Goal: Navigation & Orientation: Find specific page/section

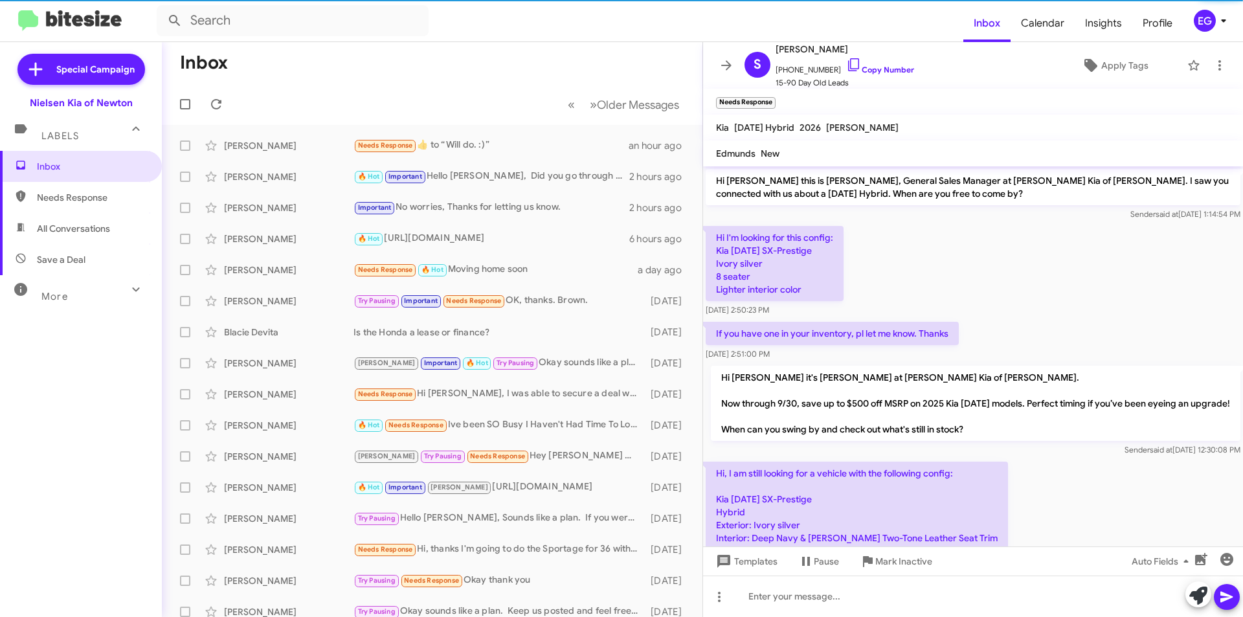
scroll to position [1134, 0]
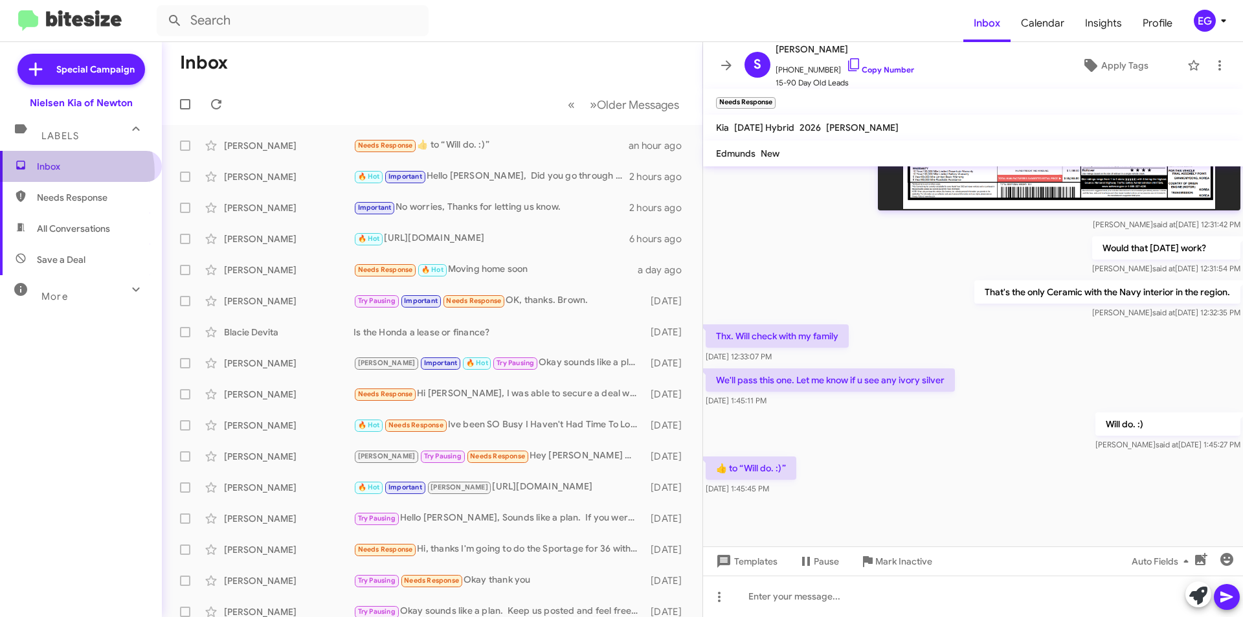
click at [69, 172] on span "Inbox" at bounding box center [92, 166] width 110 height 13
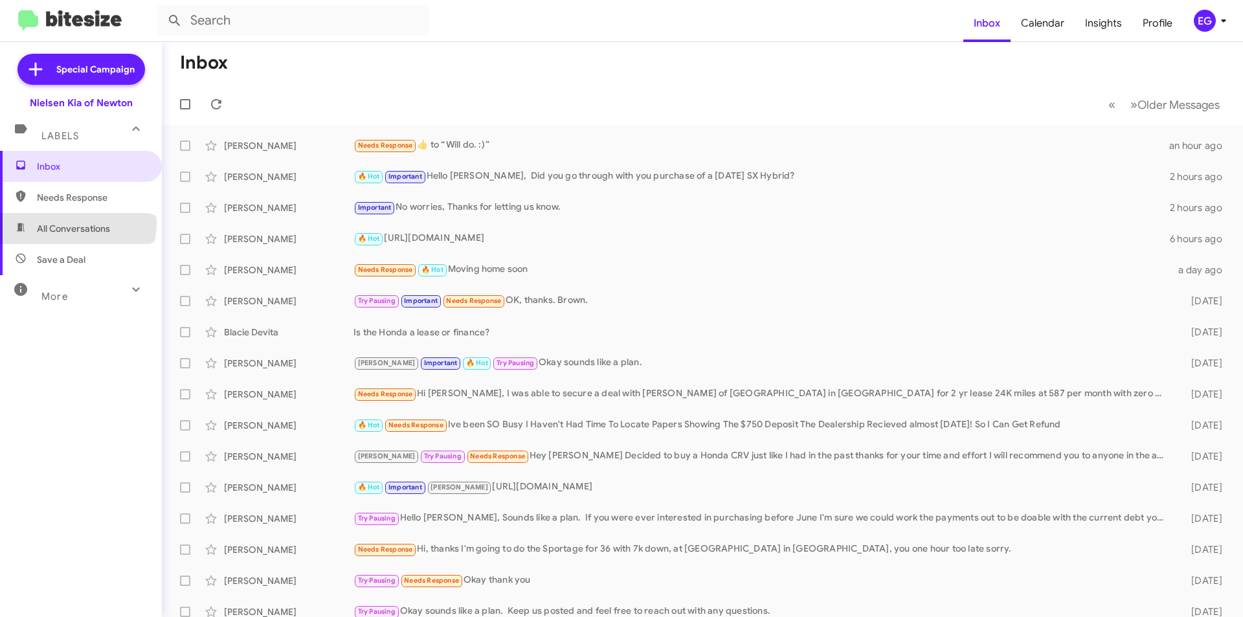
click at [77, 223] on span "All Conversations" at bounding box center [73, 228] width 73 height 13
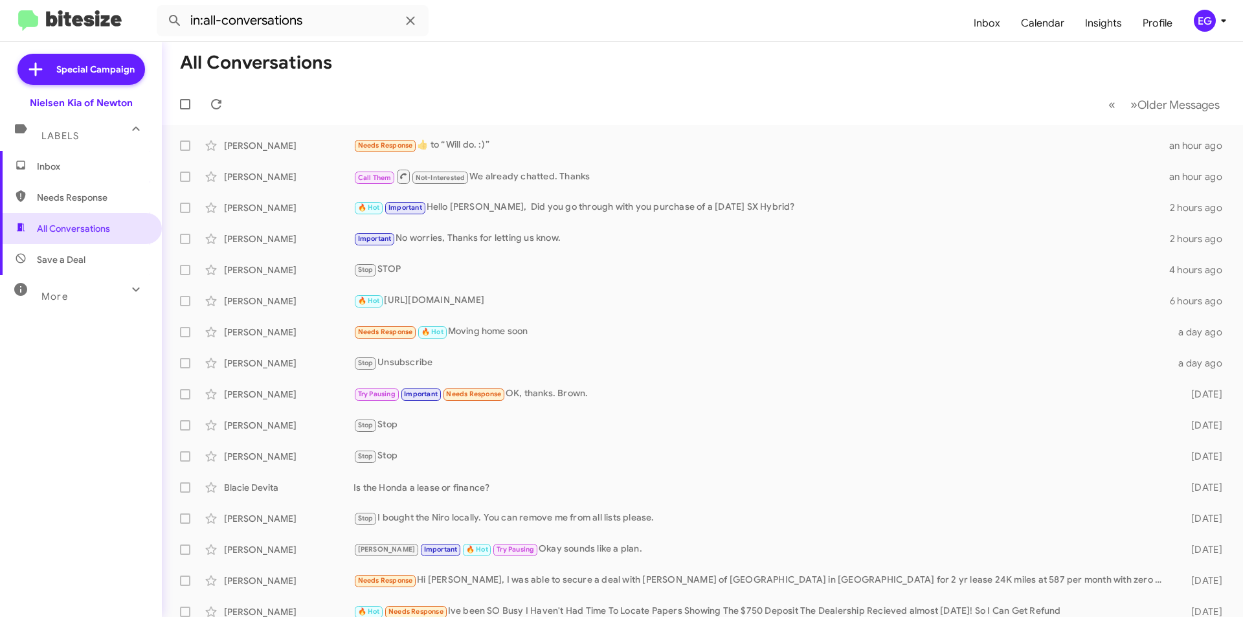
click at [65, 262] on span "Save a Deal" at bounding box center [61, 259] width 49 height 13
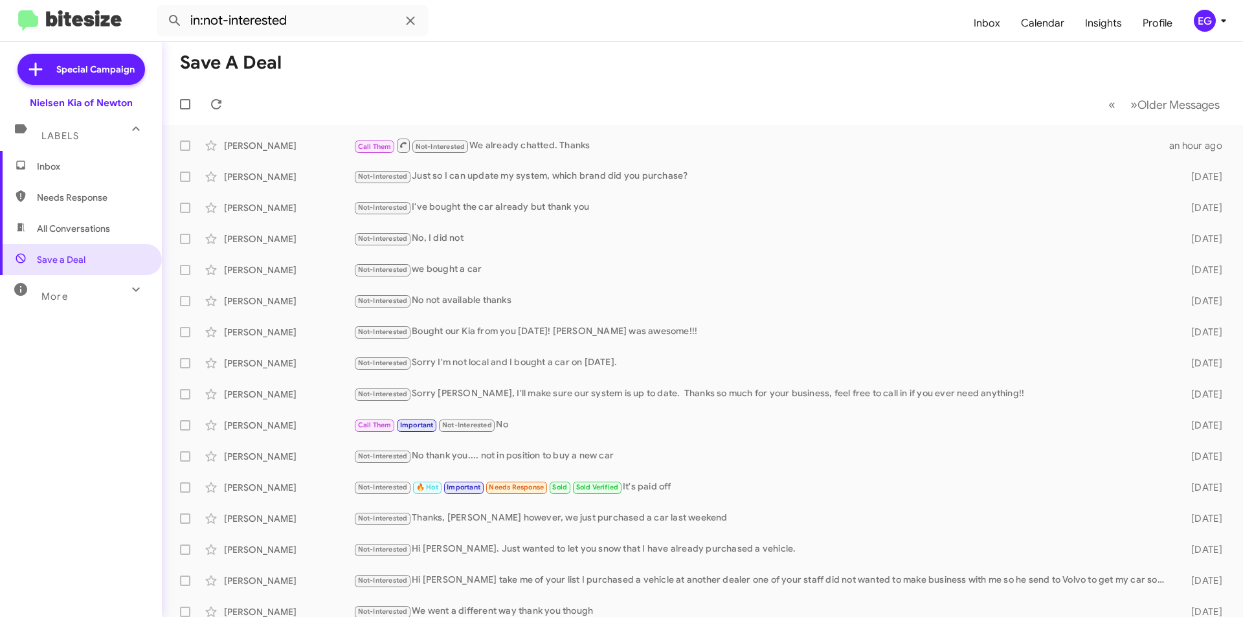
click at [63, 232] on span "All Conversations" at bounding box center [73, 228] width 73 height 13
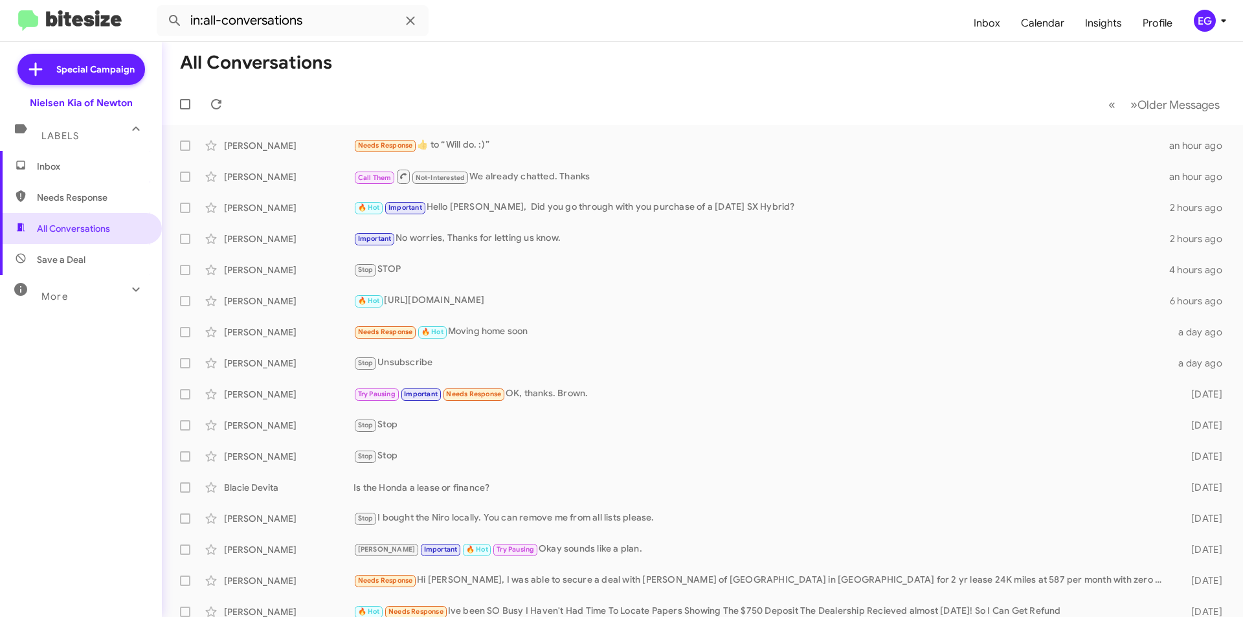
click at [98, 297] on div "More" at bounding box center [67, 291] width 115 height 24
click at [53, 456] on span "Sent" at bounding box center [46, 456] width 19 height 13
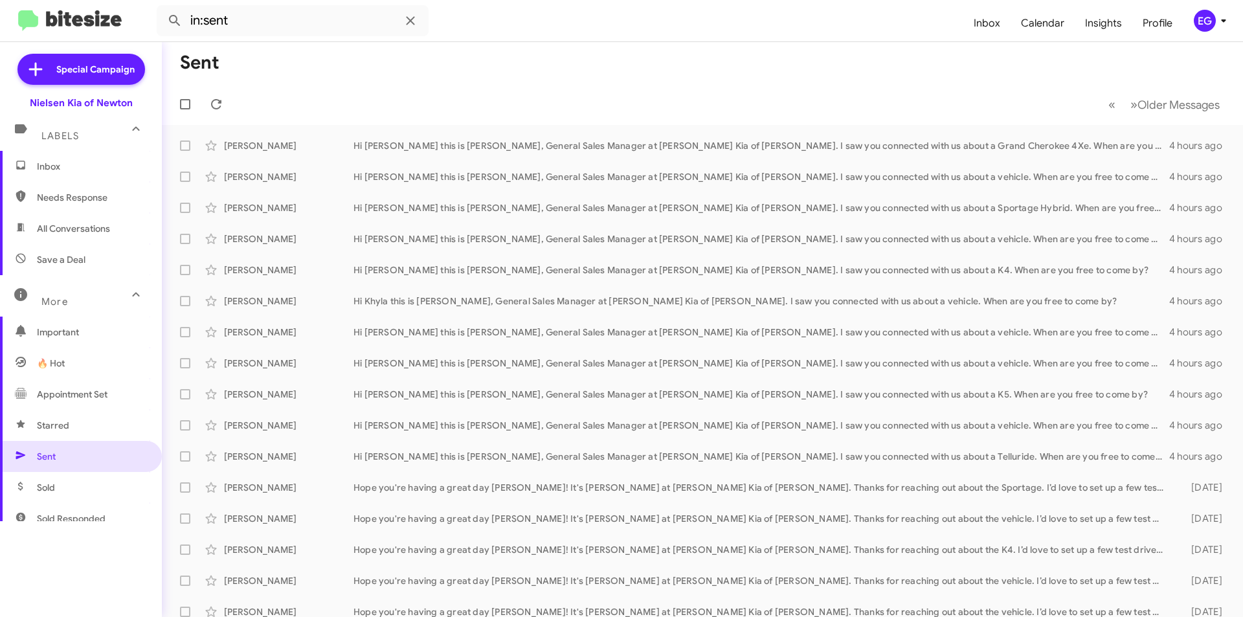
click at [74, 229] on span "All Conversations" at bounding box center [73, 228] width 73 height 13
type input "in:all-conversations"
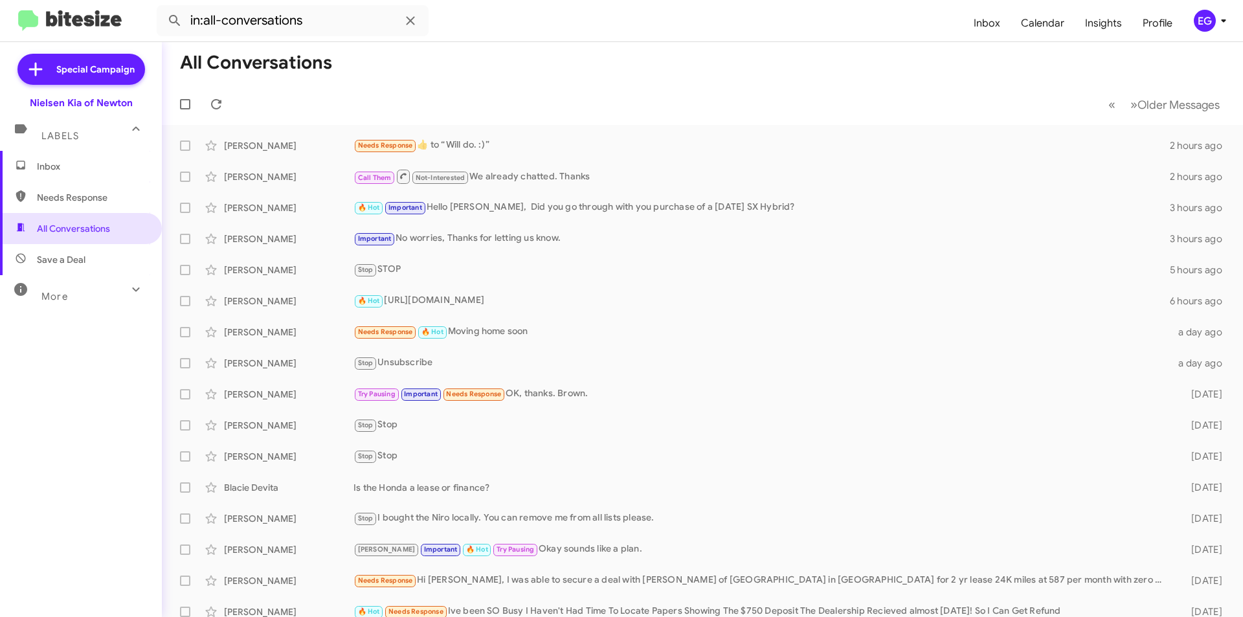
click at [41, 261] on span "Save a Deal" at bounding box center [61, 259] width 49 height 13
type input "in:not-interested"
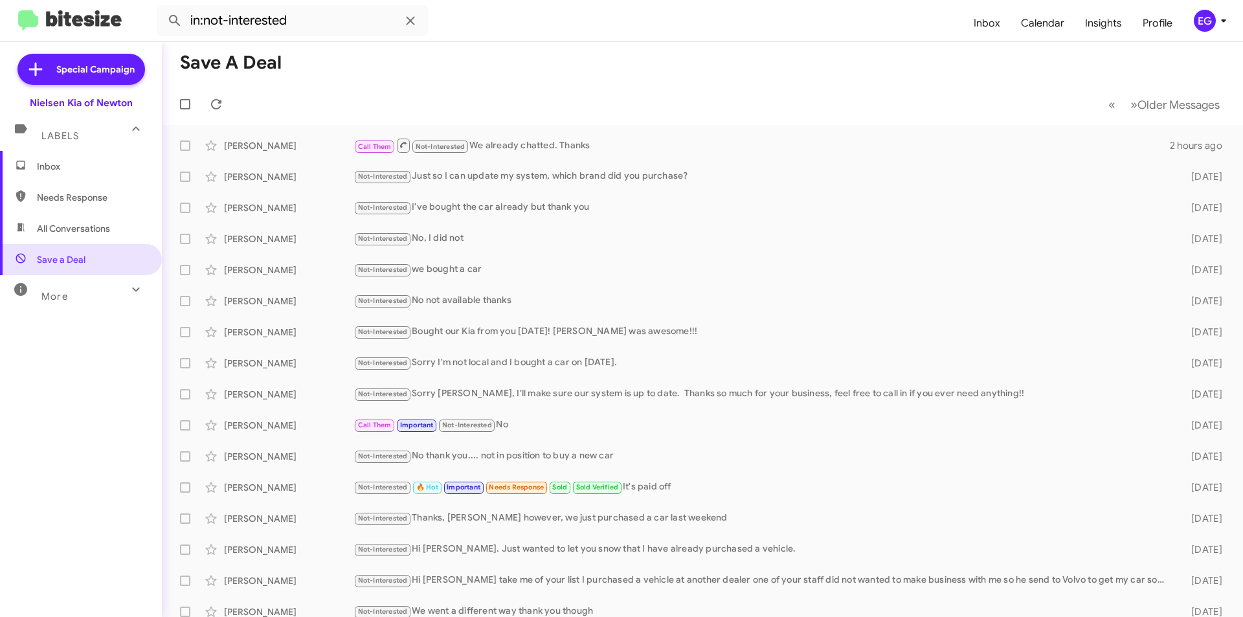
click at [45, 156] on span "Inbox" at bounding box center [81, 166] width 162 height 31
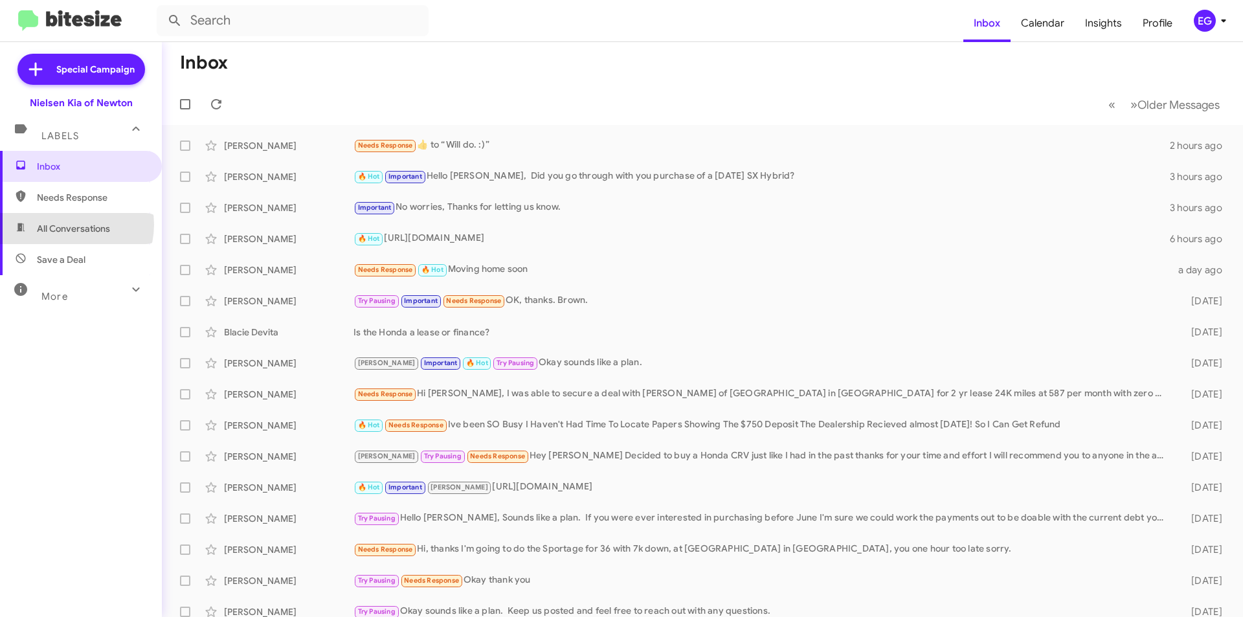
click at [67, 225] on span "All Conversations" at bounding box center [73, 228] width 73 height 13
type input "in:all-conversations"
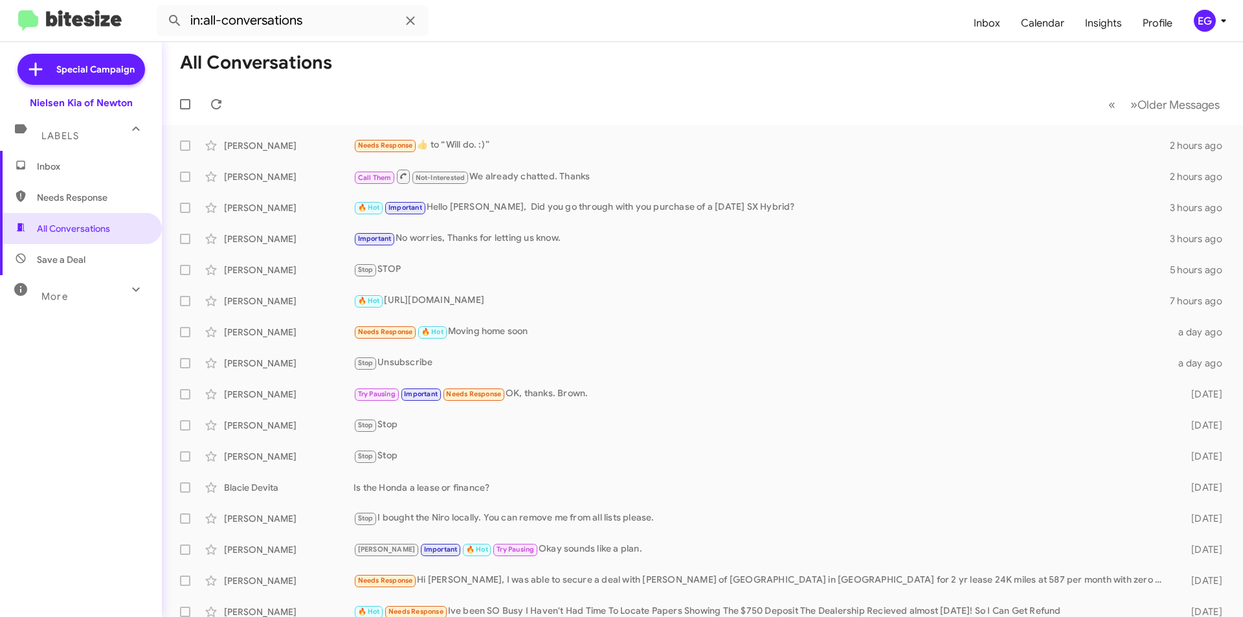
click at [71, 262] on span "Save a Deal" at bounding box center [61, 259] width 49 height 13
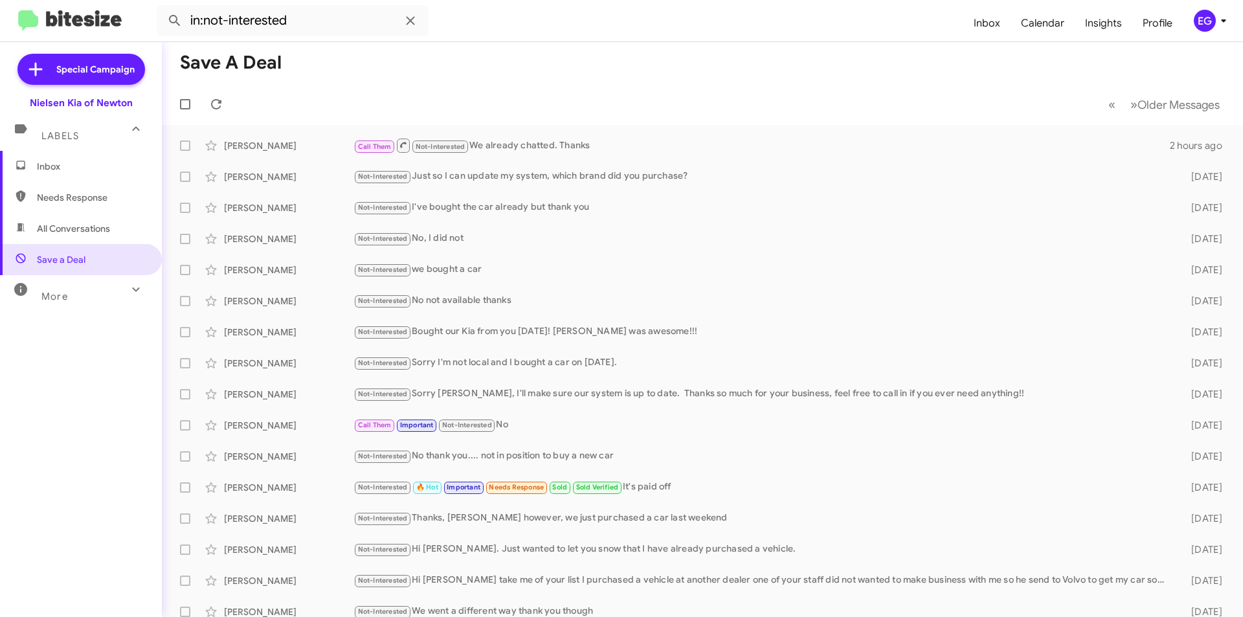
click at [68, 219] on span "All Conversations" at bounding box center [81, 228] width 162 height 31
type input "in:all-conversations"
